Goal: Find specific fact: Find specific fact

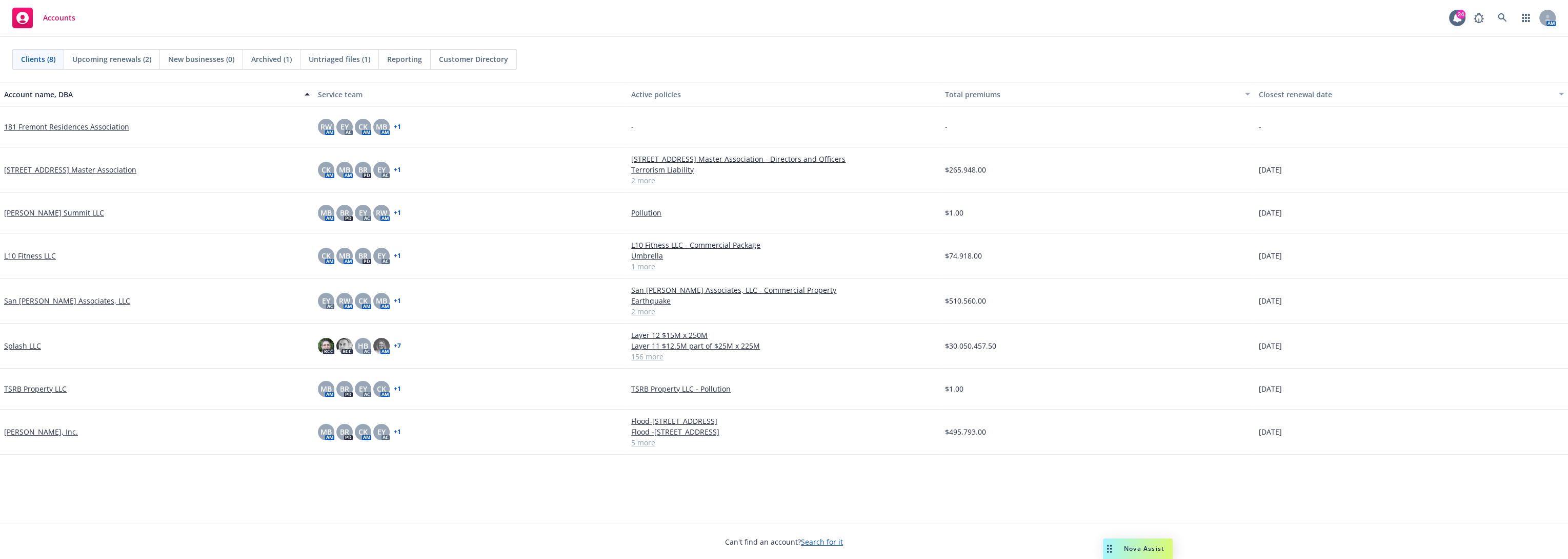
click at [27, 345] on link "Splash LLC" at bounding box center [22, 346] width 37 height 11
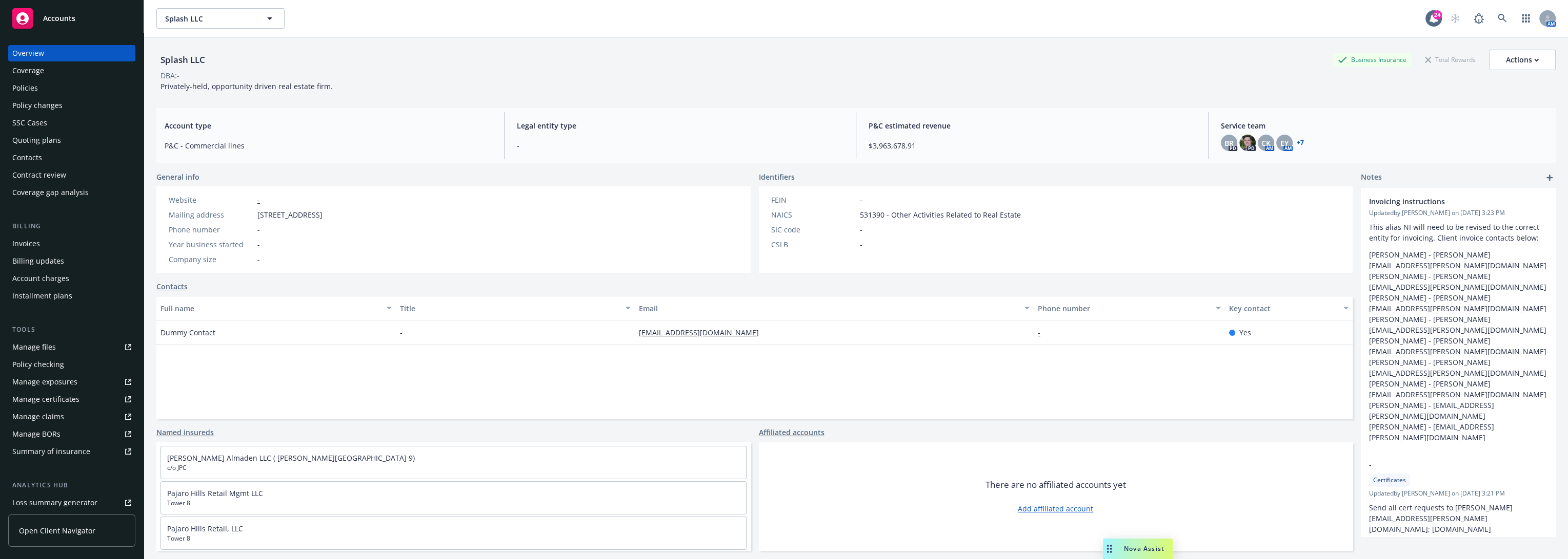
click at [37, 243] on div "Invoices" at bounding box center [26, 244] width 28 height 16
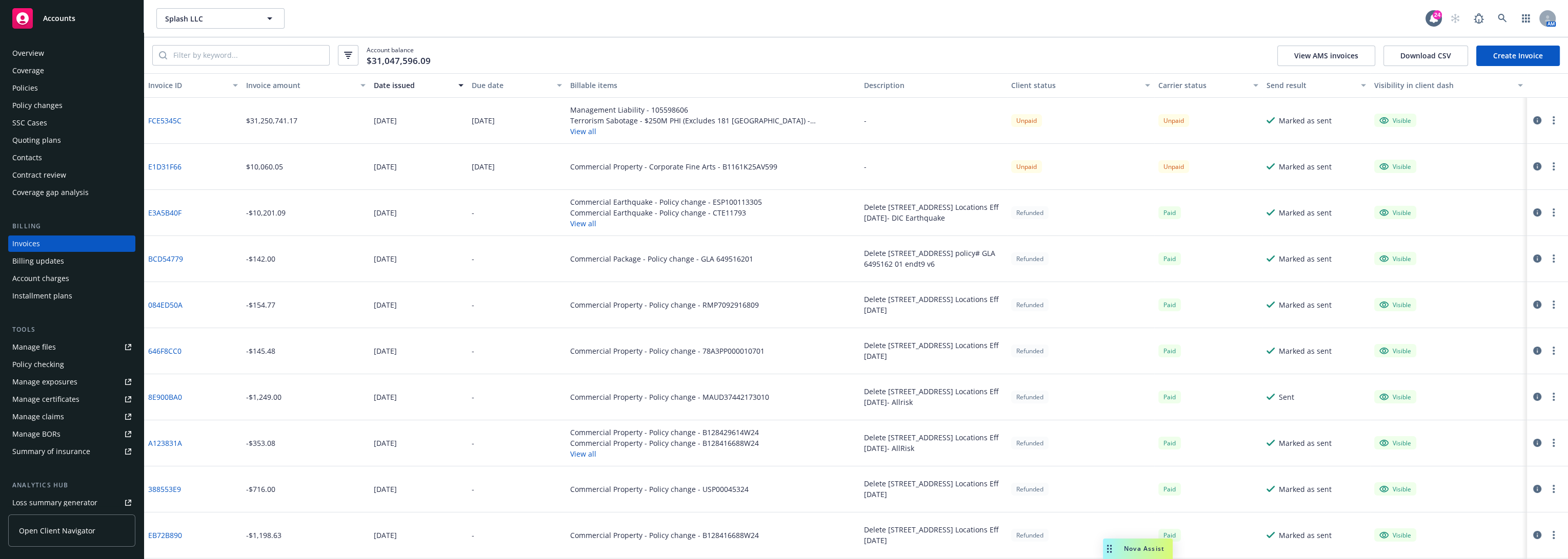
click at [1552, 122] on circle "button" at bounding box center [1553, 123] width 2 height 2
drag, startPoint x: 1425, startPoint y: 52, endPoint x: 1403, endPoint y: 12, distance: 45.7
click at [1404, 13] on div "Splash LLC Splash LLC 24 AM Account balance $31,047,596.09 View AMS invoices Do…" at bounding box center [855, 279] width 1423 height 559
click at [1344, 52] on button "View AMS invoices" at bounding box center [1326, 56] width 98 height 21
click at [1438, 57] on button "Download CSV" at bounding box center [1425, 56] width 84 height 21
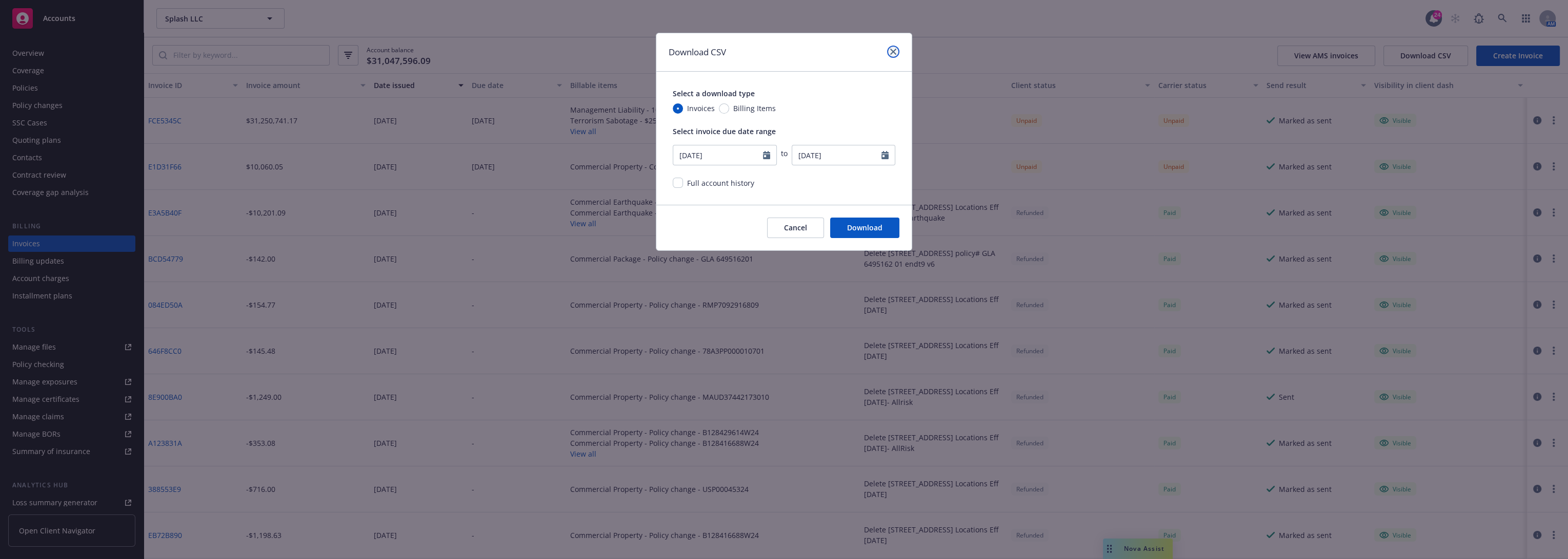
click at [891, 55] on link "close" at bounding box center [894, 52] width 13 height 13
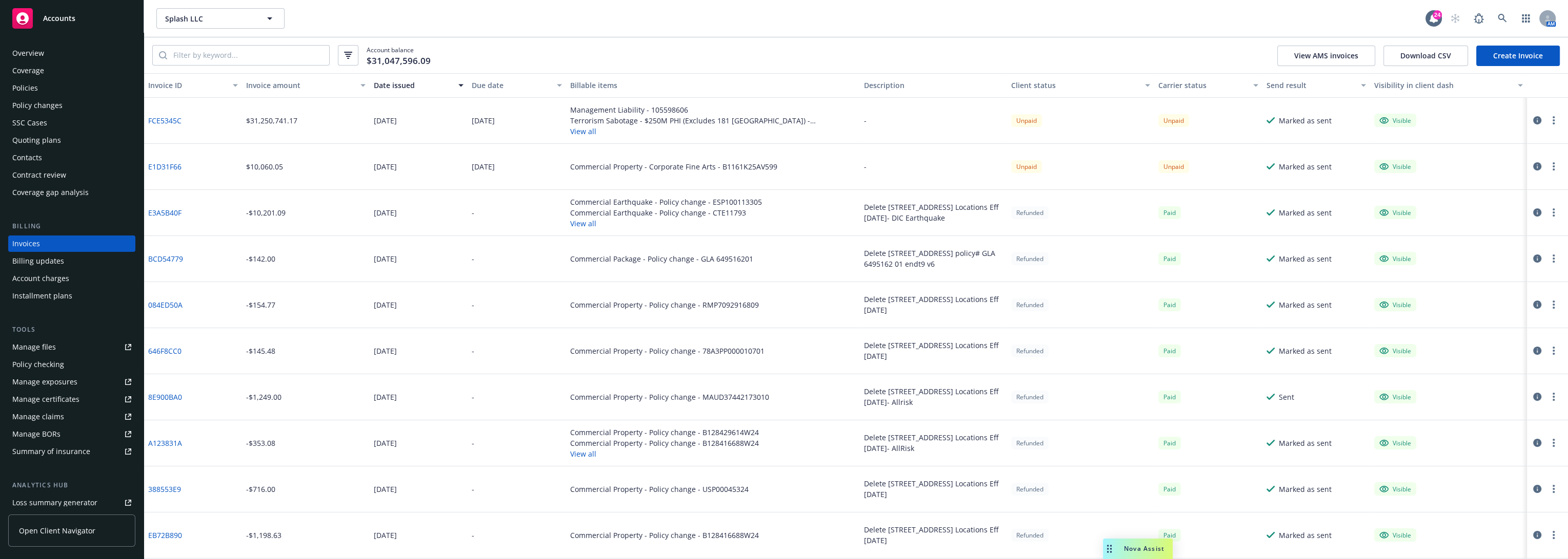
click at [168, 118] on link "FCE5345C" at bounding box center [164, 120] width 33 height 11
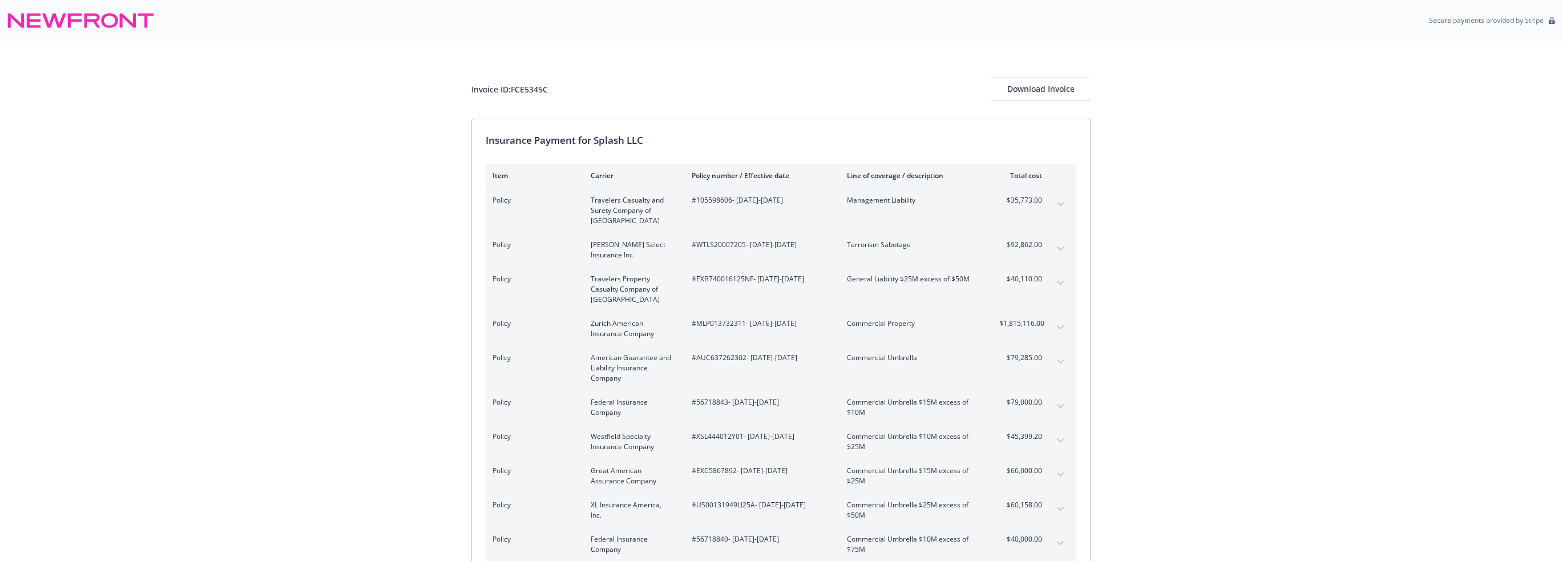
click at [1058, 204] on icon "expand content" at bounding box center [1060, 204] width 7 height 5
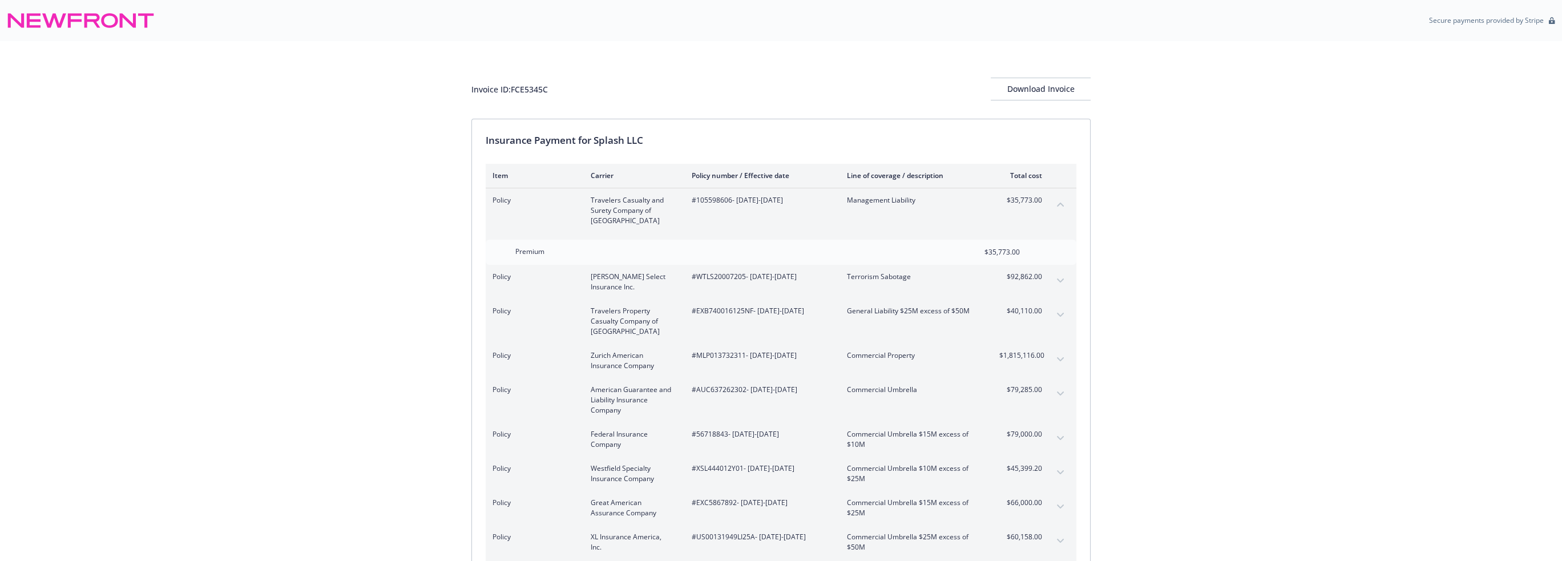
click at [1060, 203] on icon "collapse content" at bounding box center [1060, 205] width 7 height 4
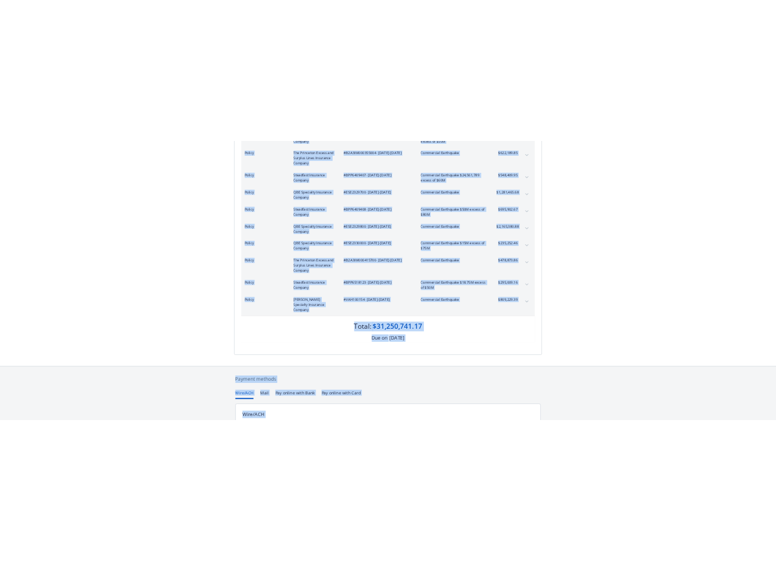
scroll to position [2714, 0]
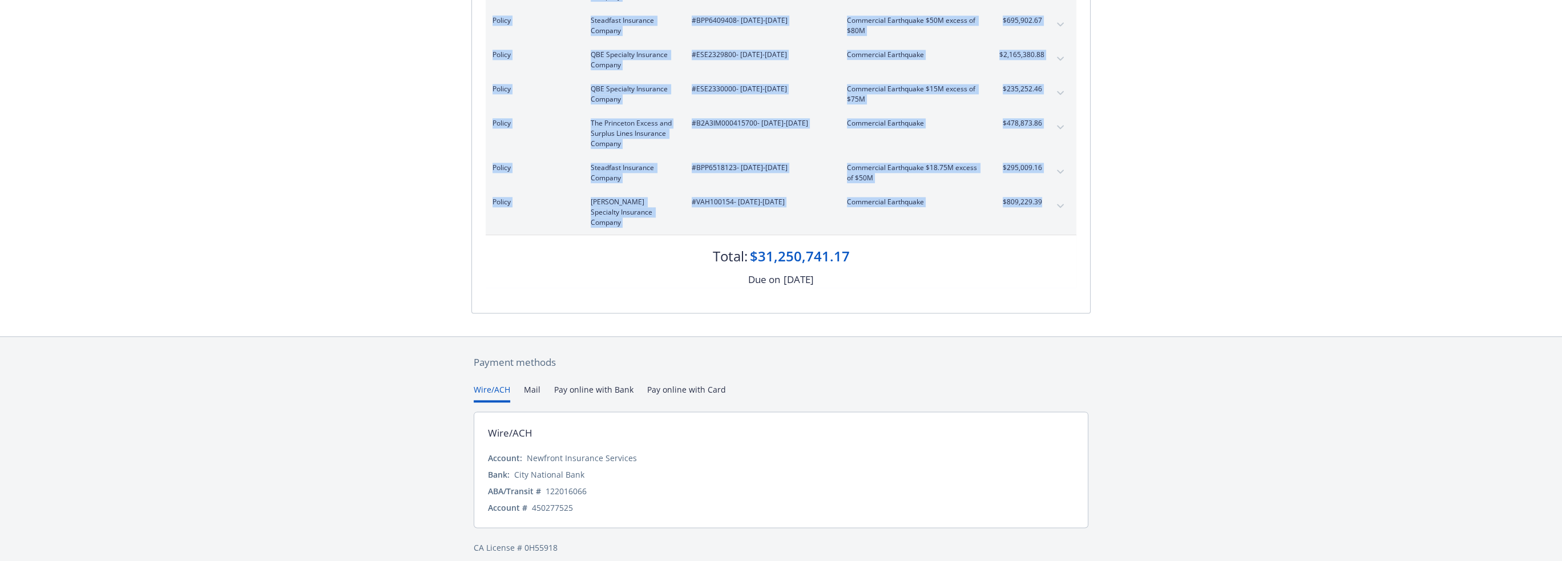
drag, startPoint x: 494, startPoint y: 199, endPoint x: 1043, endPoint y: 208, distance: 549.8
copy tbody "Policy Travelers Casualty and Surety Company of America #105598606 - 10/01/2025…"
